Goal: Transaction & Acquisition: Purchase product/service

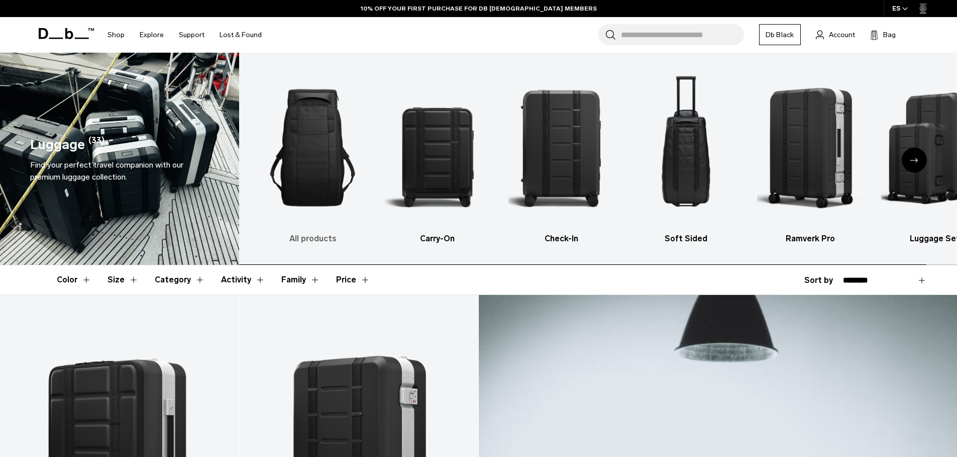
click at [340, 185] on img "1 / 6" at bounding box center [312, 148] width 107 height 160
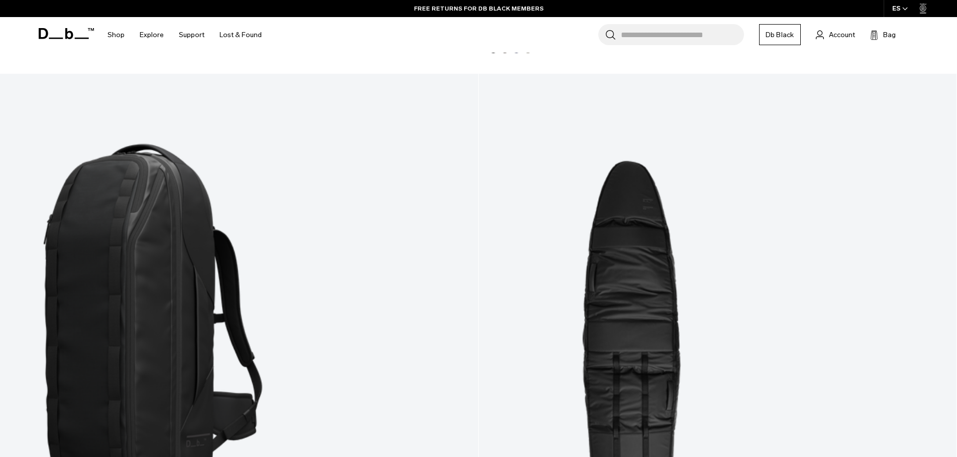
scroll to position [3264, 0]
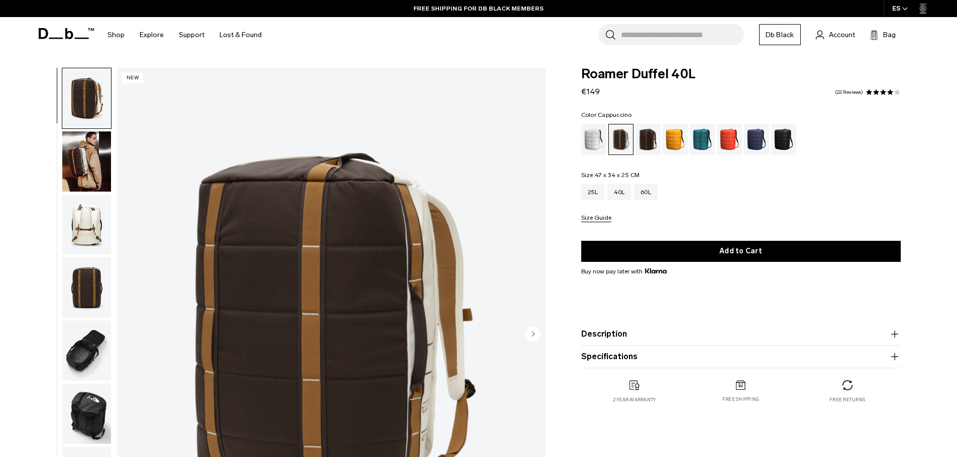
click at [92, 168] on img "button" at bounding box center [86, 162] width 49 height 60
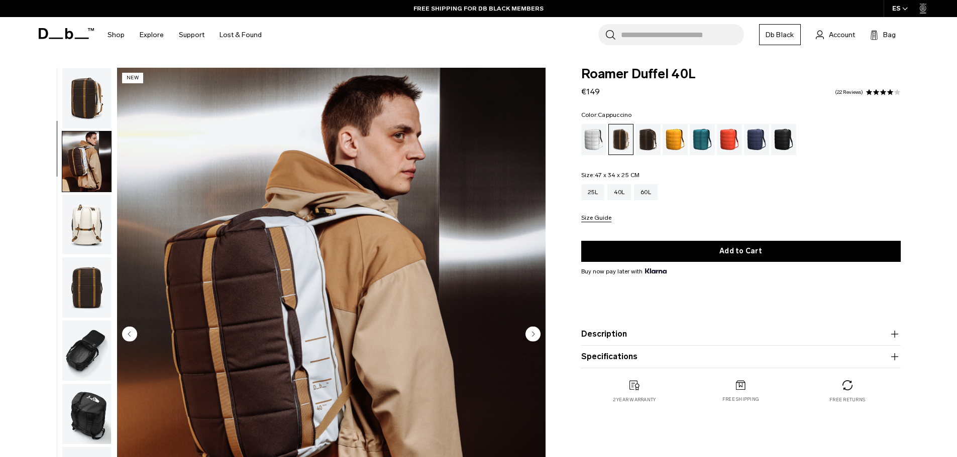
scroll to position [63, 0]
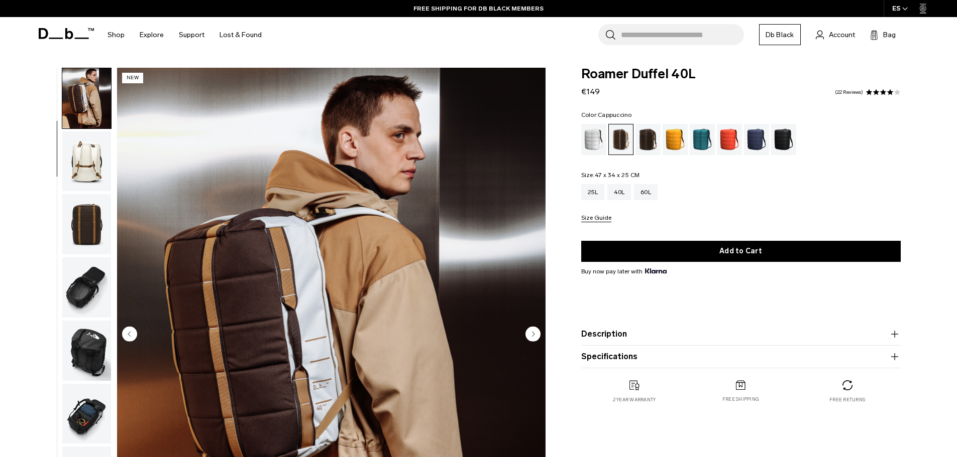
click at [88, 176] on img "button" at bounding box center [86, 162] width 49 height 60
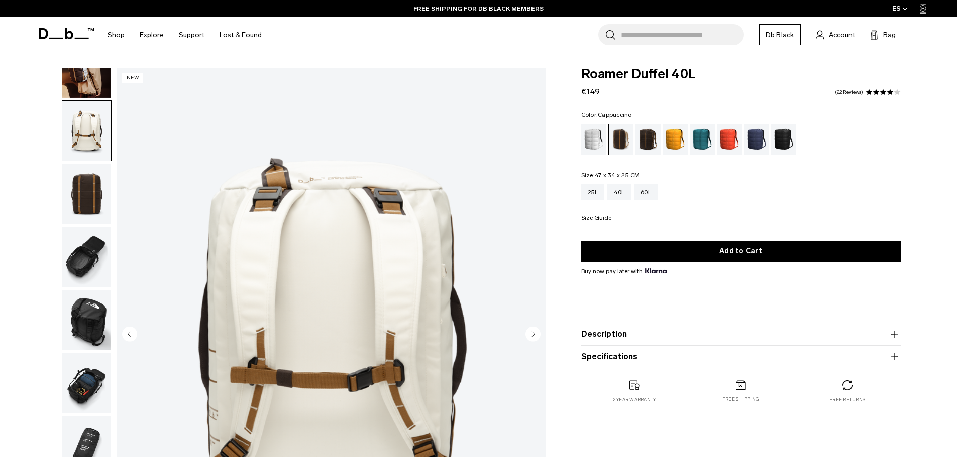
scroll to position [95, 0]
click at [87, 192] on img "button" at bounding box center [86, 193] width 49 height 60
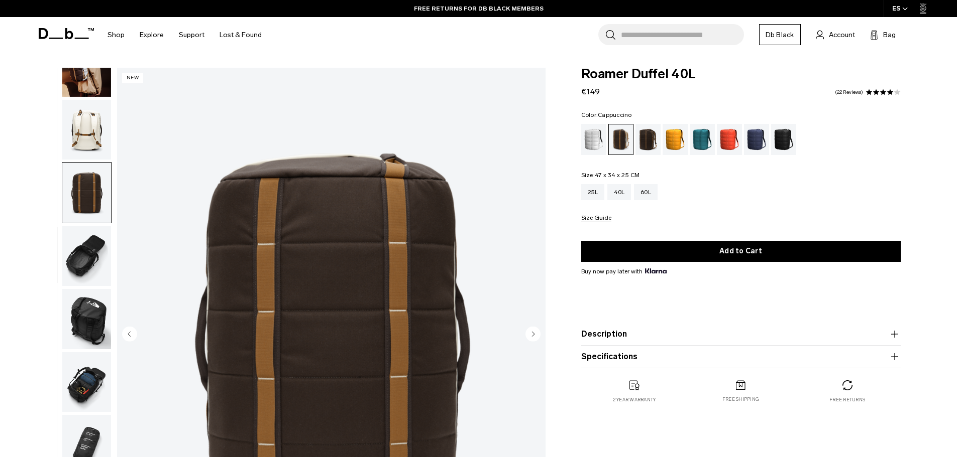
click at [92, 246] on img "button" at bounding box center [86, 256] width 49 height 60
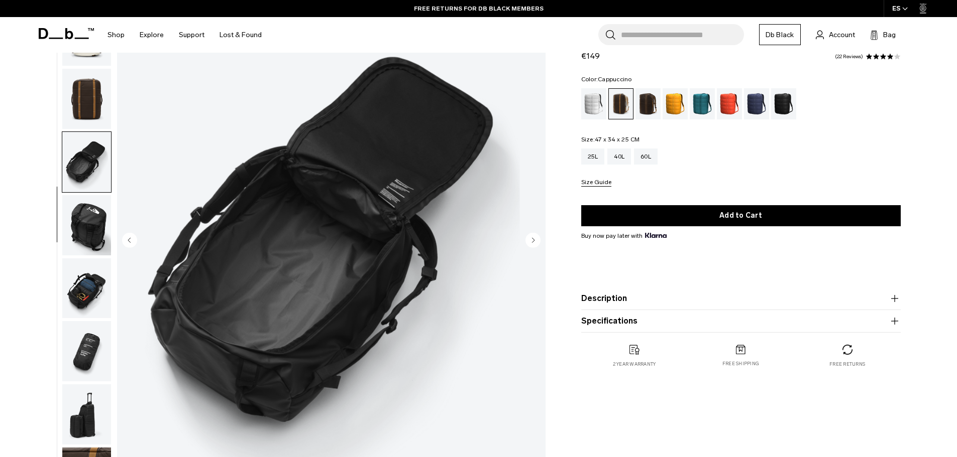
scroll to position [100, 0]
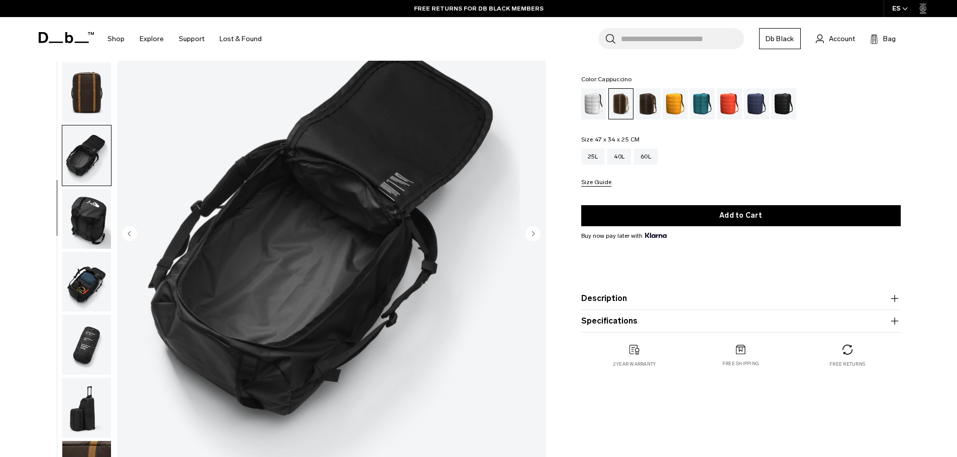
click at [88, 231] on img "button" at bounding box center [86, 219] width 49 height 60
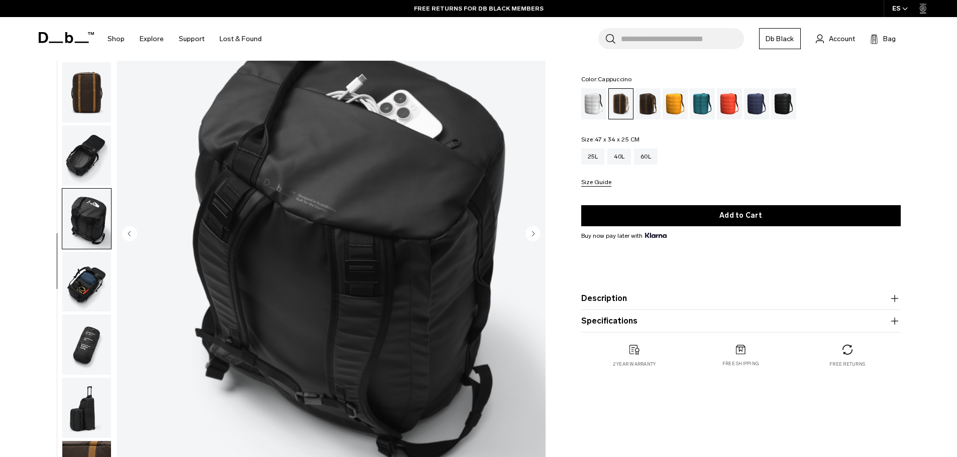
scroll to position [151, 0]
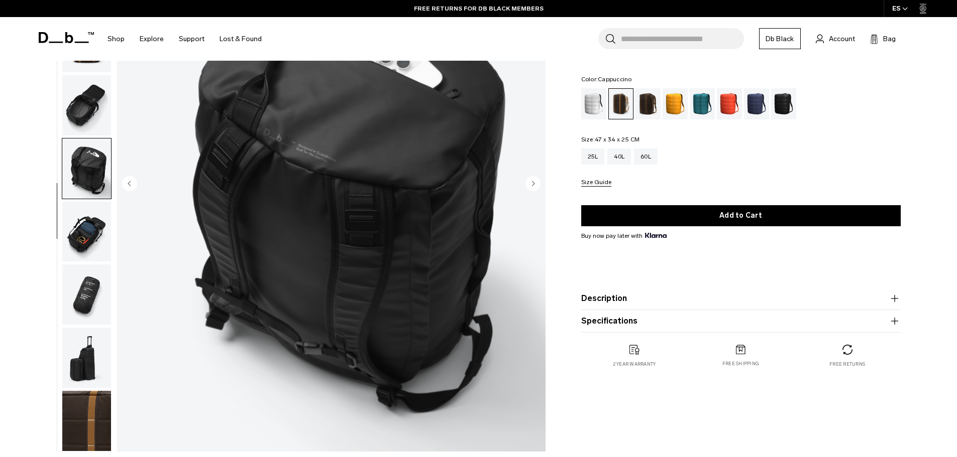
click at [88, 237] on img "button" at bounding box center [86, 232] width 49 height 60
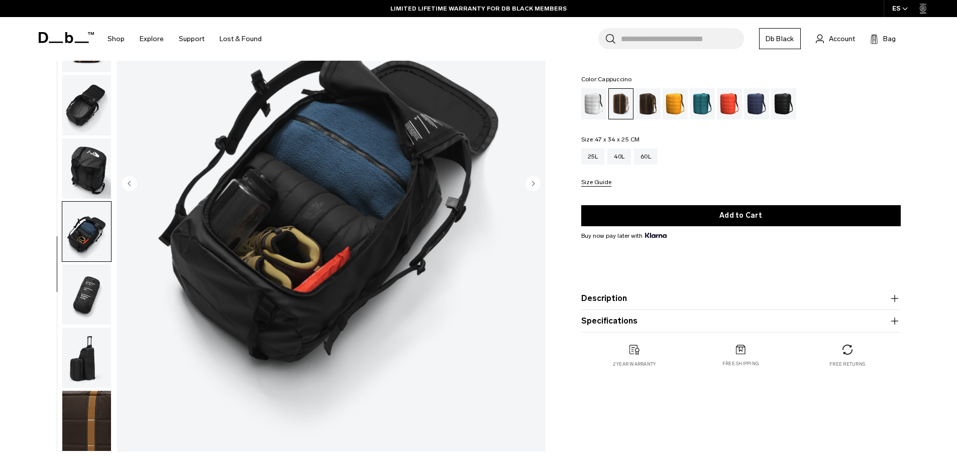
click at [85, 282] on img "button" at bounding box center [86, 295] width 49 height 60
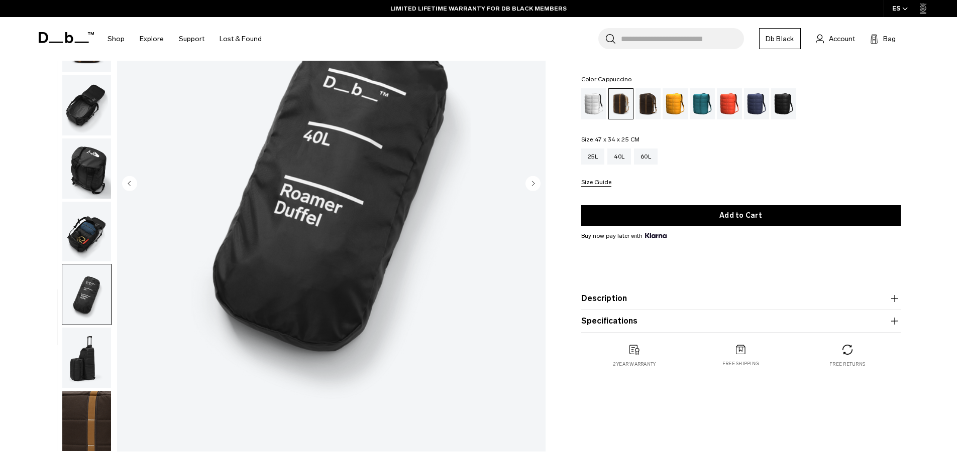
click at [98, 244] on img "button" at bounding box center [86, 232] width 49 height 60
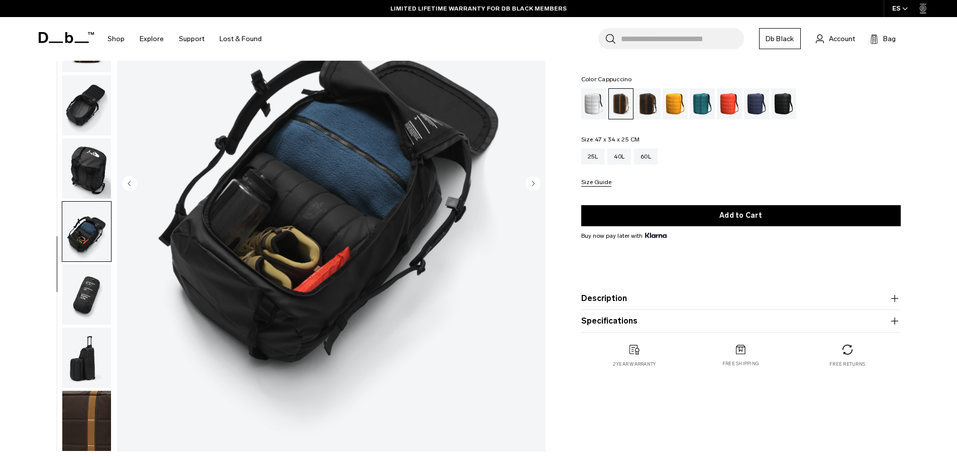
click at [93, 185] on img "button" at bounding box center [86, 169] width 49 height 60
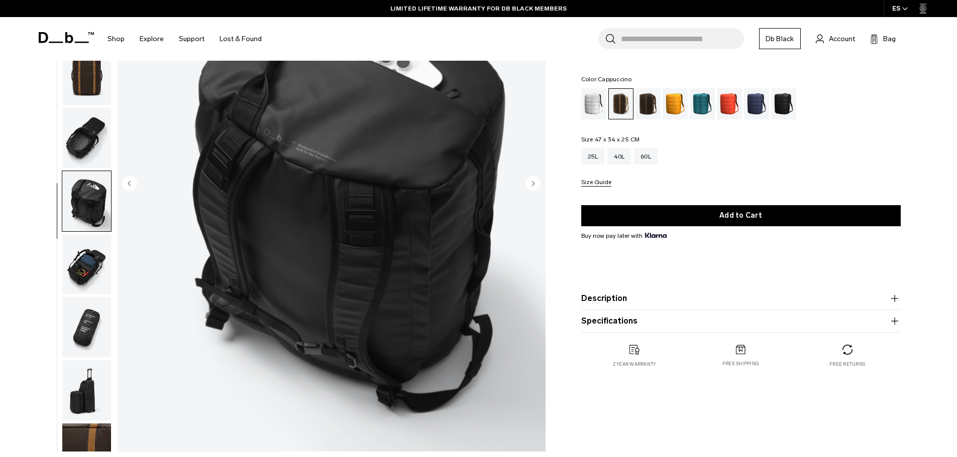
scroll to position [45, 0]
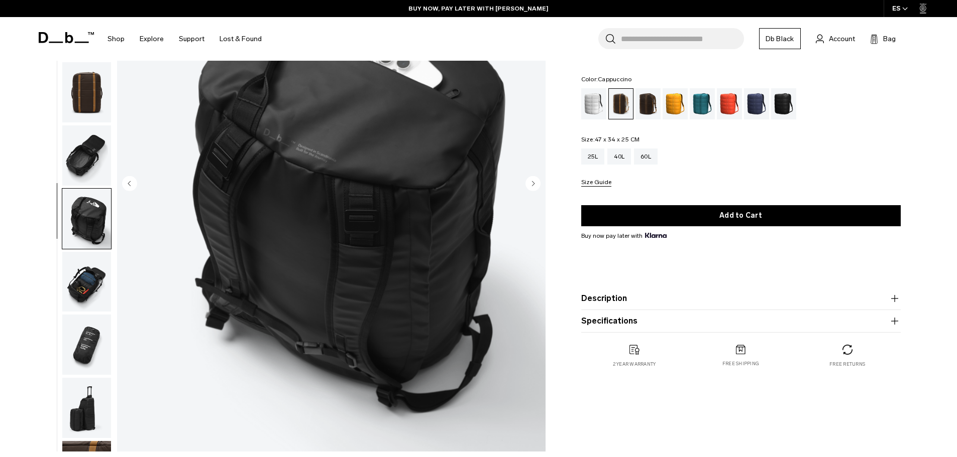
click at [96, 177] on img "button" at bounding box center [86, 156] width 49 height 60
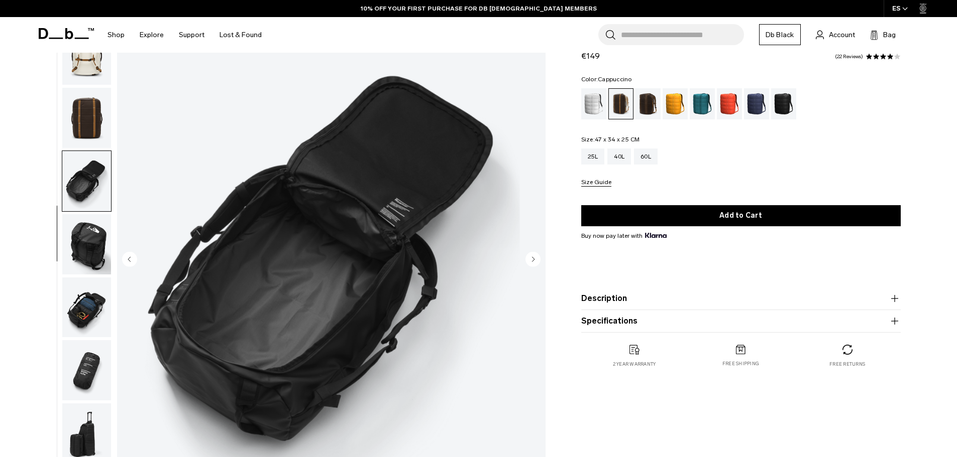
scroll to position [0, 0]
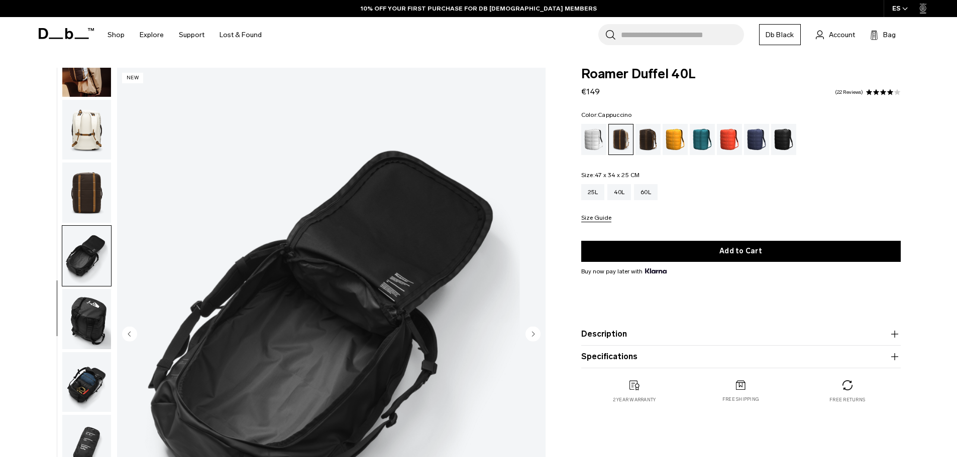
click at [883, 90] on span at bounding box center [882, 92] width 7 height 7
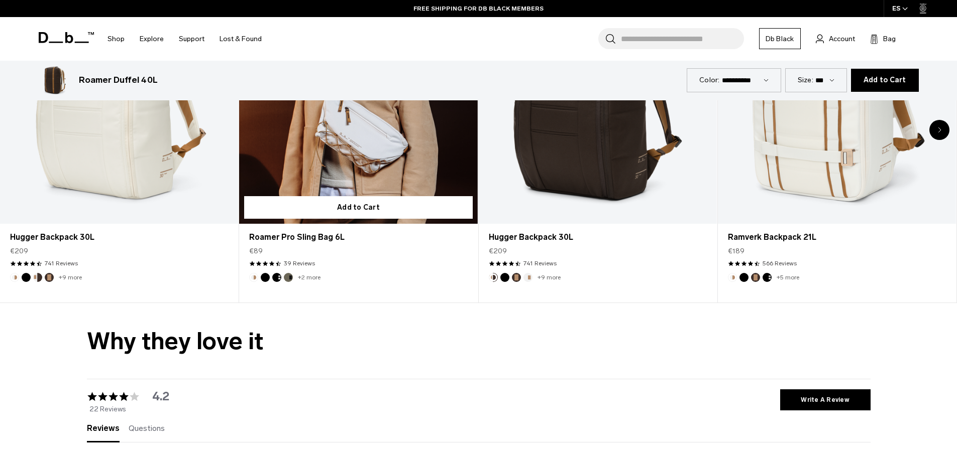
scroll to position [2202, 0]
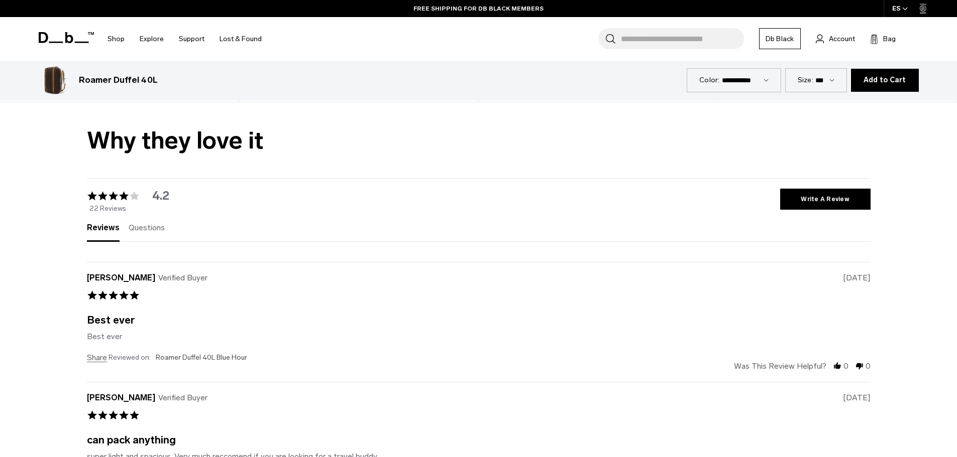
click at [146, 230] on span "Questions" at bounding box center [147, 228] width 36 height 10
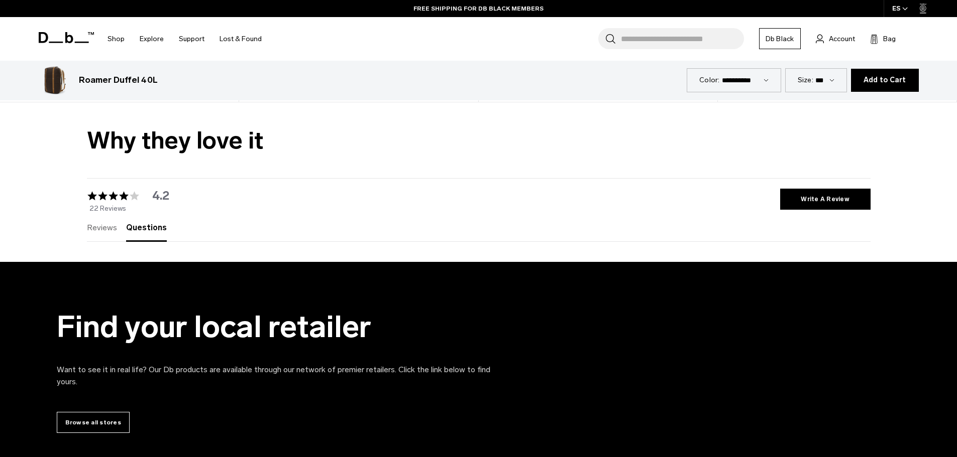
click at [105, 232] on span "Reviews" at bounding box center [102, 228] width 30 height 10
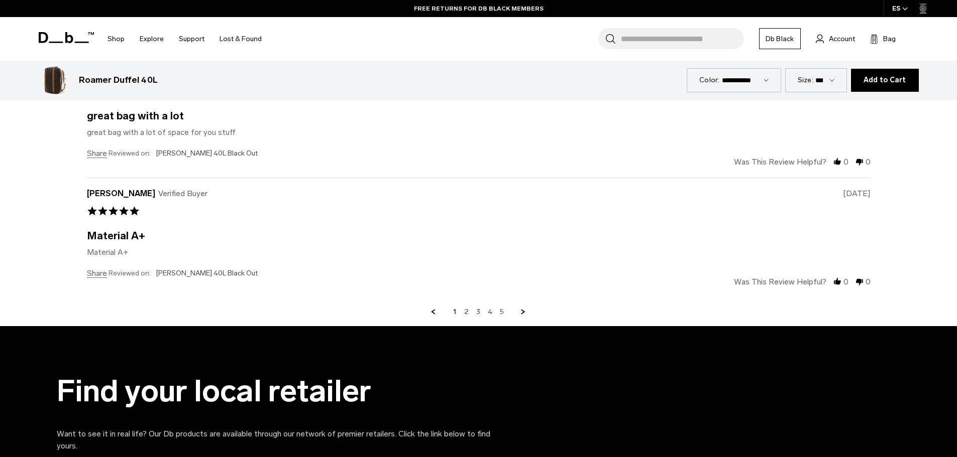
scroll to position [2805, 0]
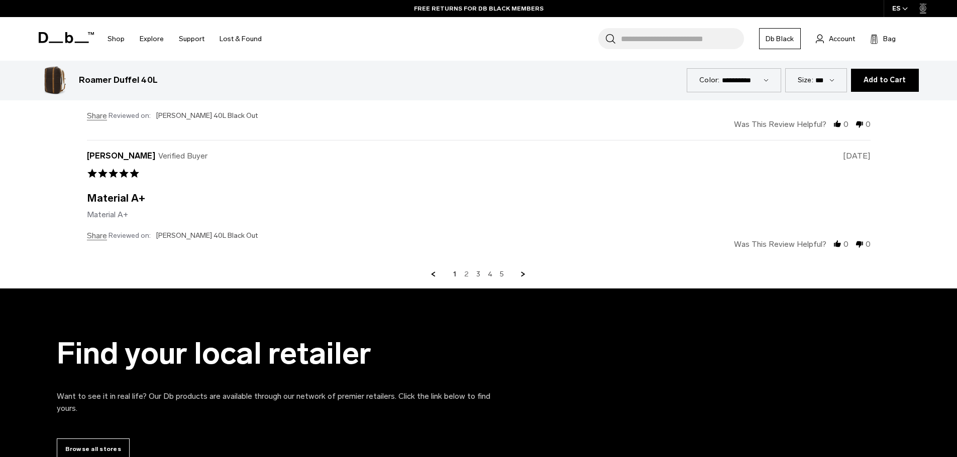
click at [466, 271] on link "2" at bounding box center [466, 274] width 5 height 9
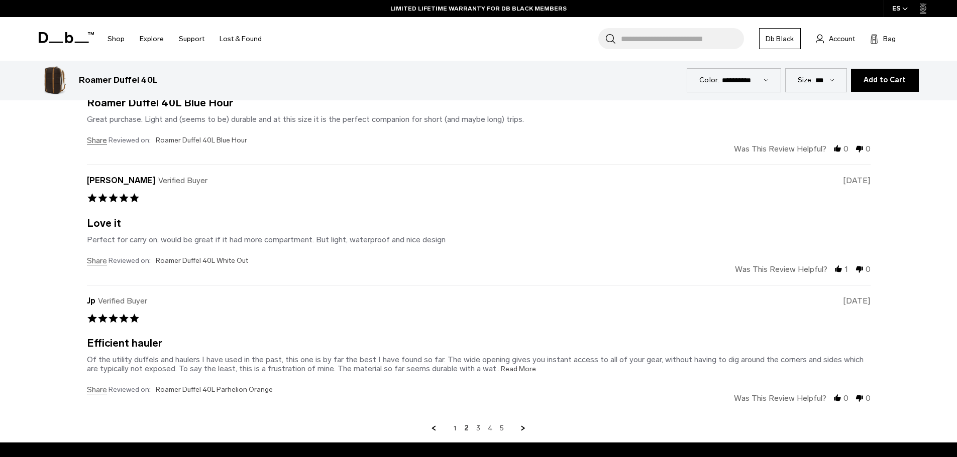
scroll to position [2677, 0]
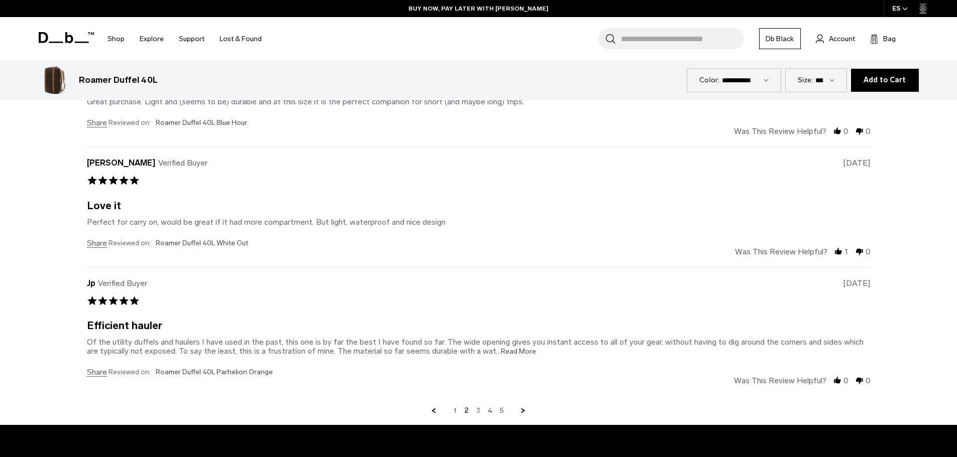
click at [479, 412] on link "3" at bounding box center [478, 411] width 4 height 9
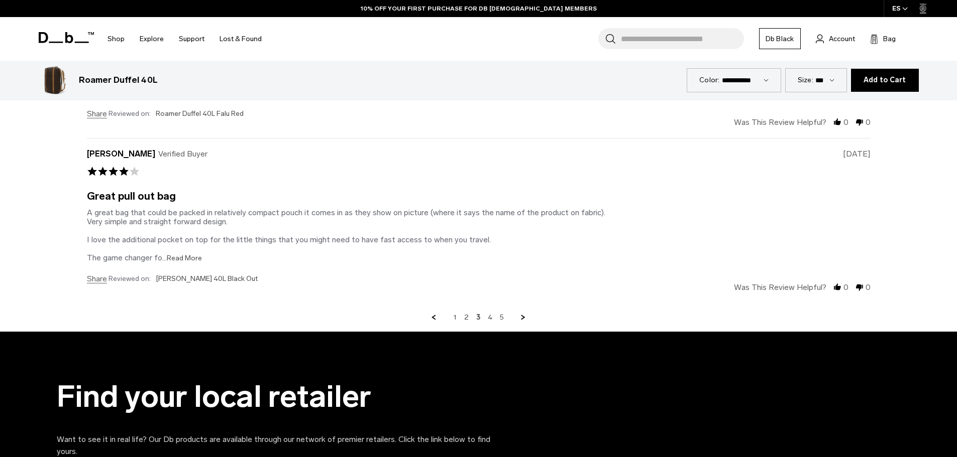
scroll to position [2878, 0]
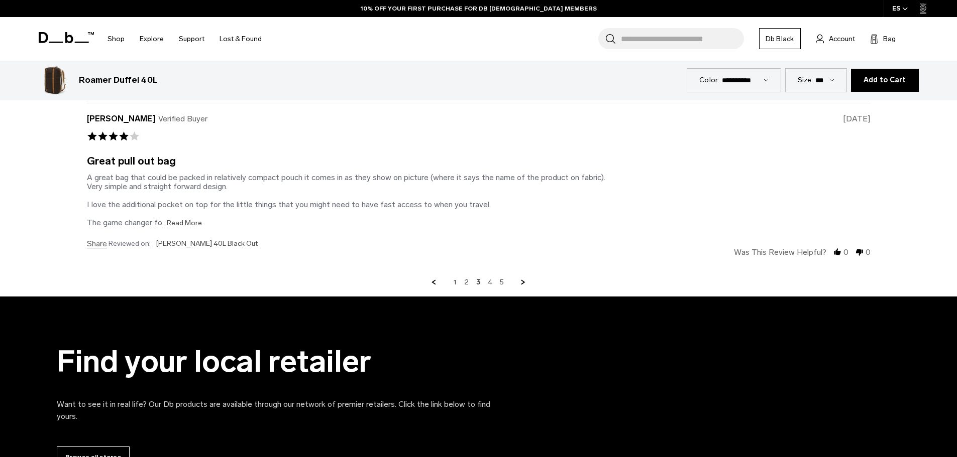
click at [502, 283] on link "5" at bounding box center [502, 282] width 4 height 9
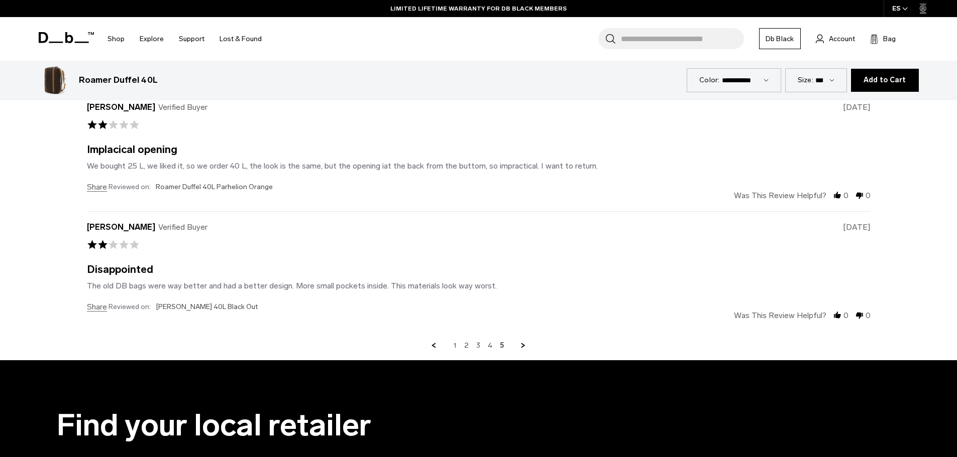
scroll to position [2376, 0]
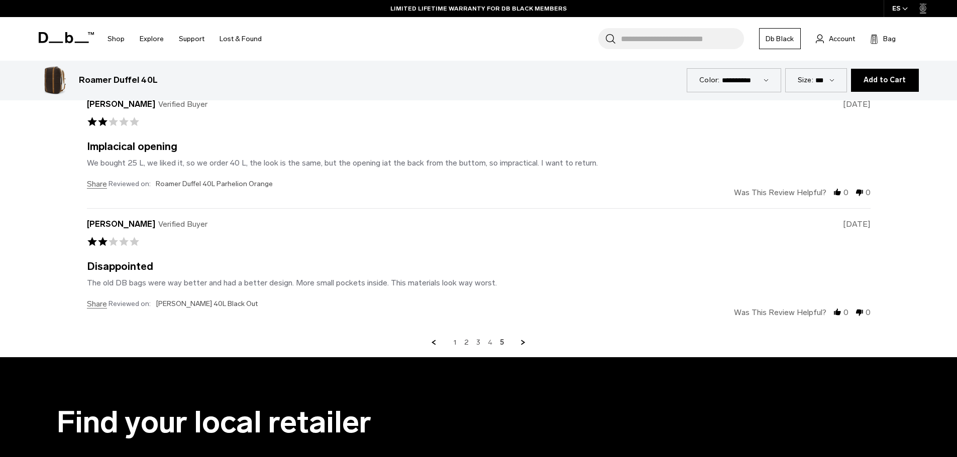
click at [490, 340] on link "4" at bounding box center [490, 342] width 5 height 9
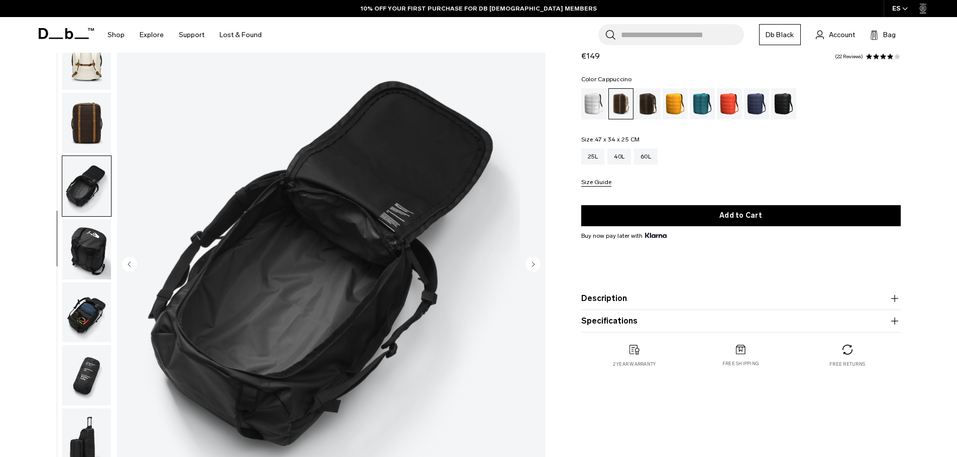
scroll to position [57, 0]
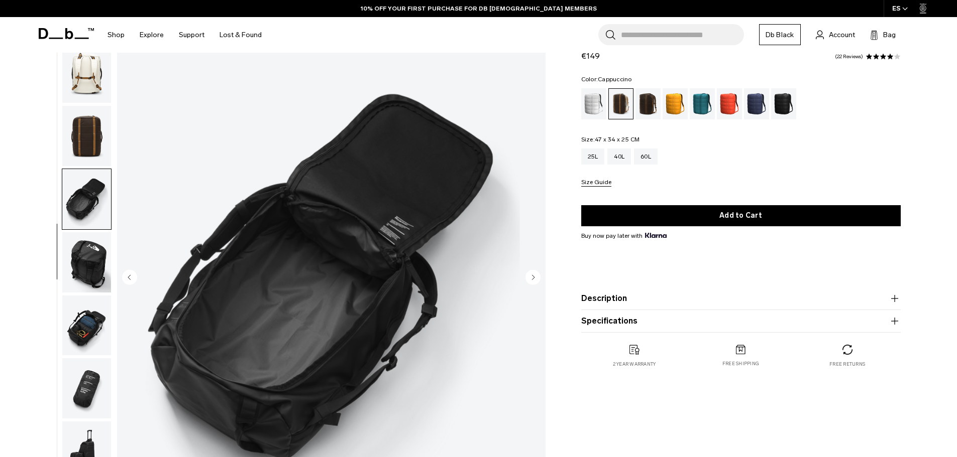
click at [84, 254] on img "button" at bounding box center [86, 262] width 49 height 60
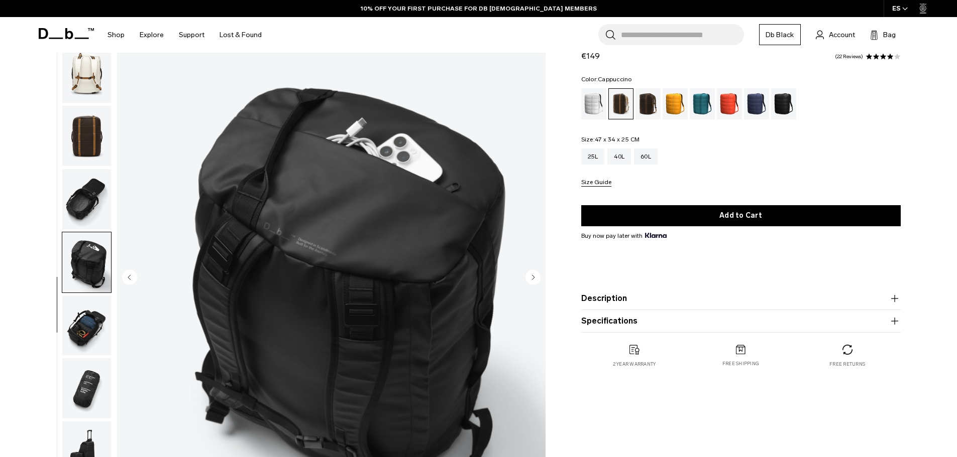
click at [88, 333] on img "button" at bounding box center [86, 326] width 49 height 60
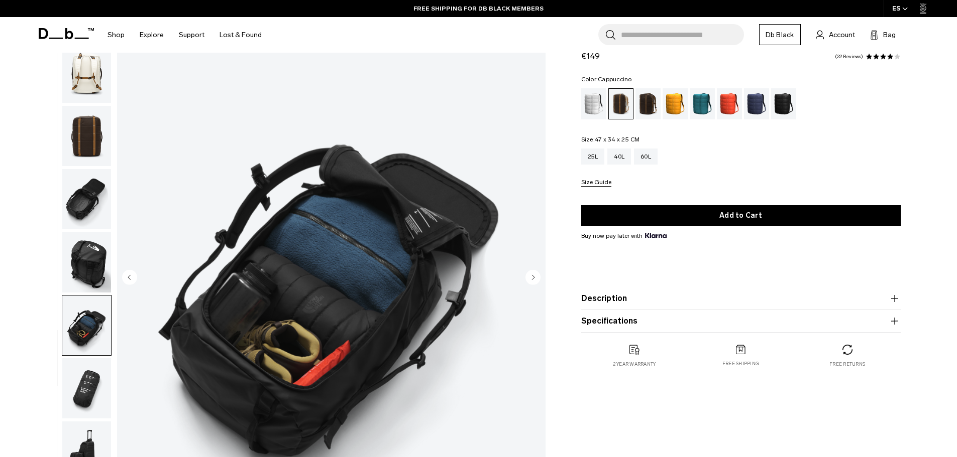
click at [83, 388] on img "button" at bounding box center [86, 389] width 49 height 60
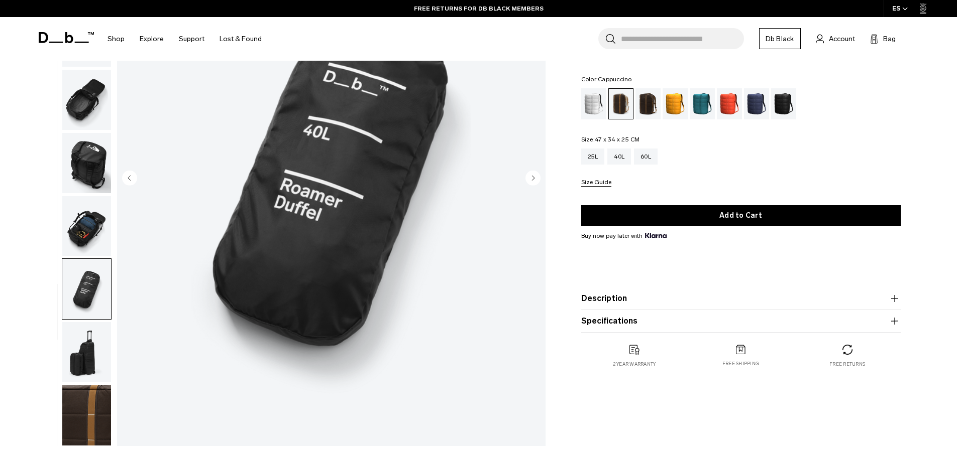
scroll to position [157, 0]
click at [91, 352] on img "button" at bounding box center [86, 351] width 49 height 60
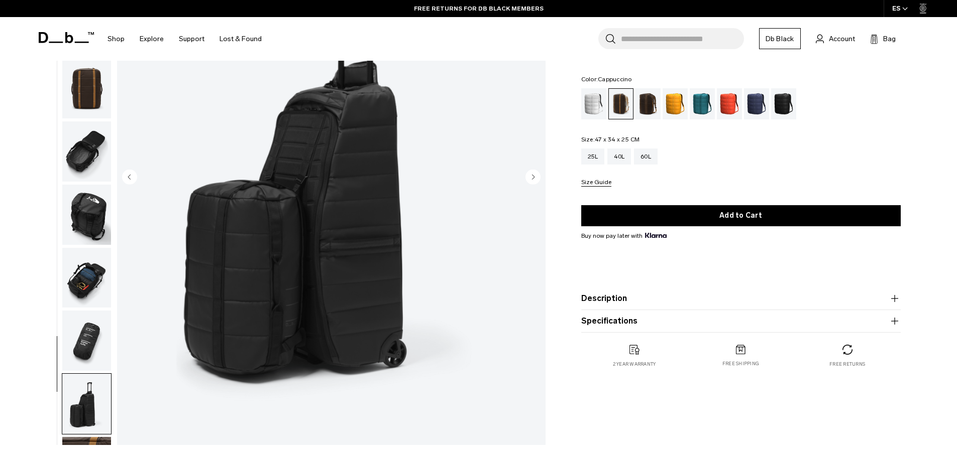
scroll to position [0, 0]
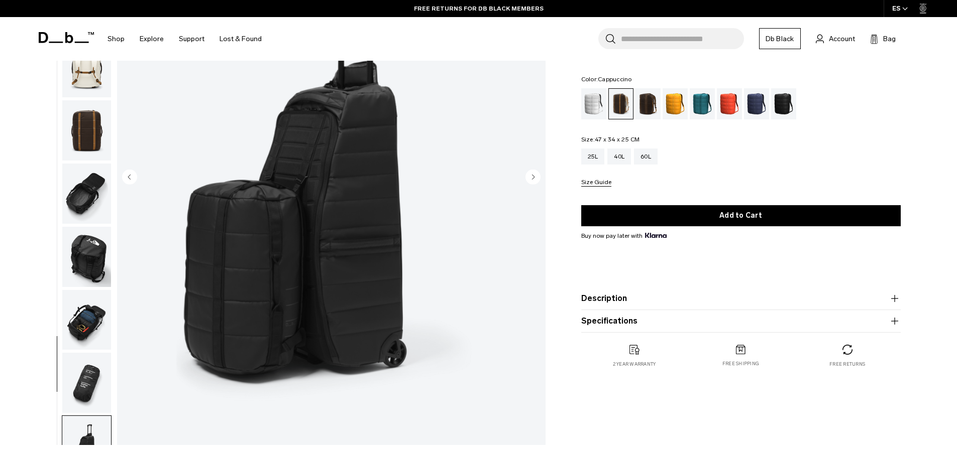
click at [94, 165] on img "button" at bounding box center [86, 194] width 49 height 60
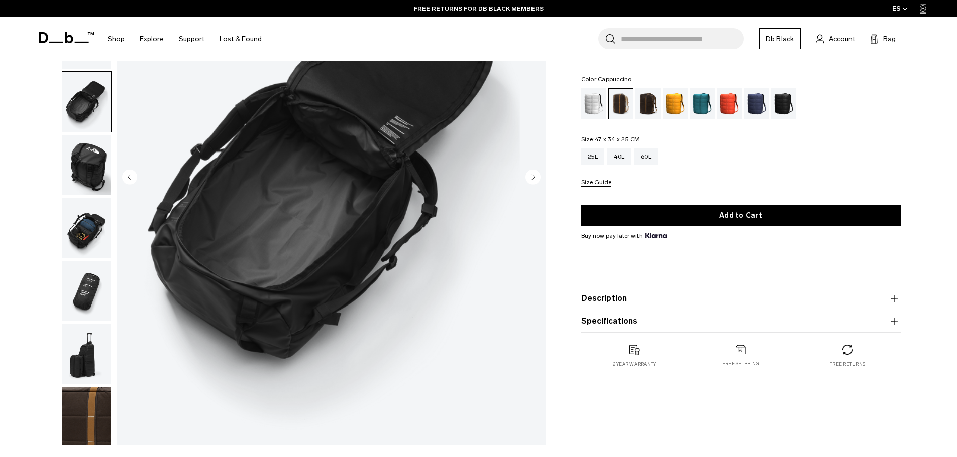
scroll to position [95, 0]
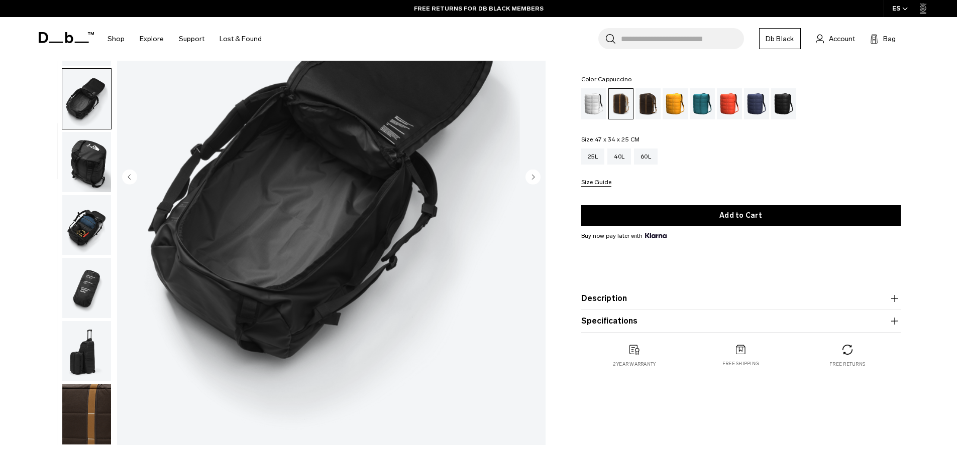
click at [81, 153] on img "button" at bounding box center [86, 162] width 49 height 60
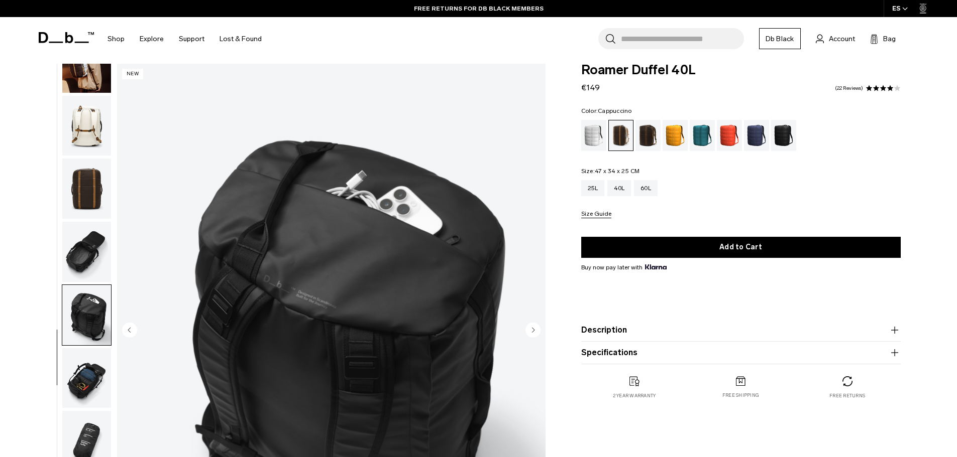
scroll to position [0, 0]
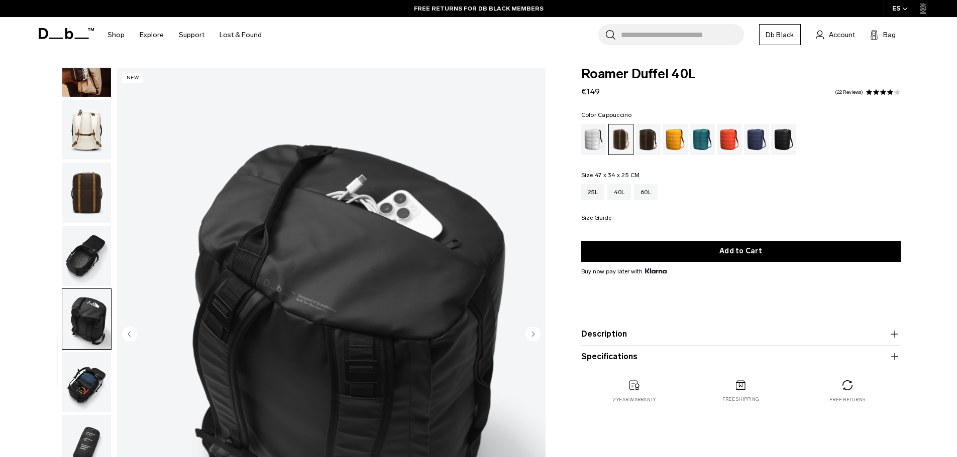
click at [71, 250] on img "button" at bounding box center [86, 256] width 49 height 60
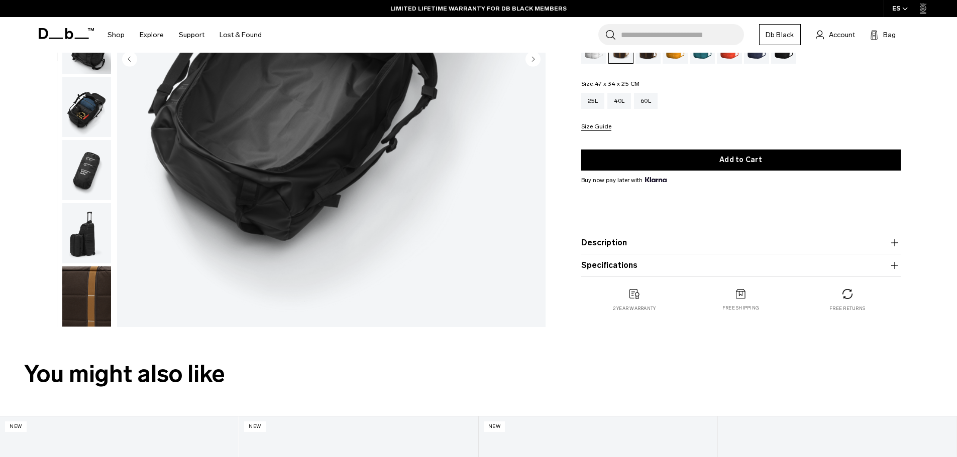
scroll to position [151, 0]
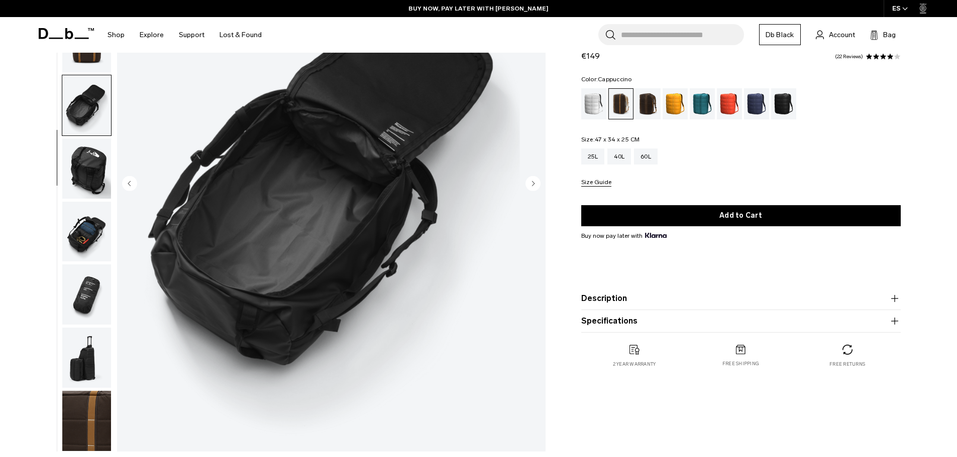
click at [89, 351] on img "button" at bounding box center [86, 358] width 49 height 60
